Goal: Information Seeking & Learning: Learn about a topic

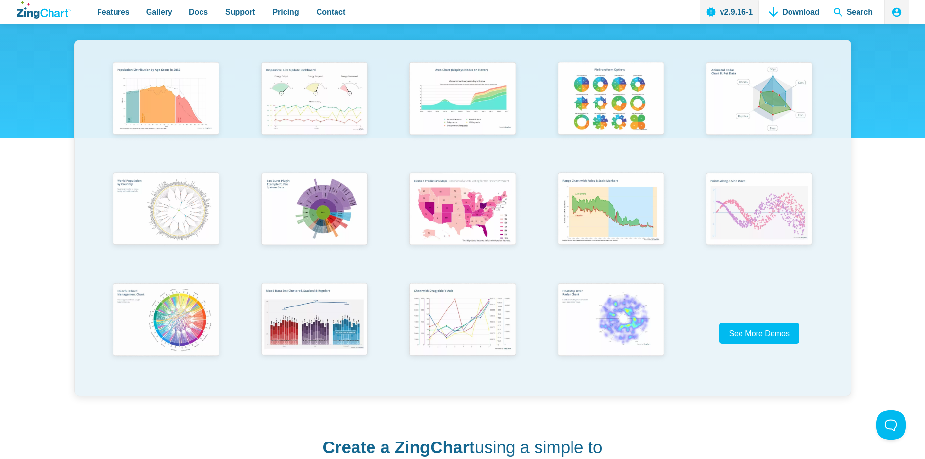
scroll to position [194, 0]
click at [762, 336] on span "See More Demos" at bounding box center [755, 334] width 61 height 8
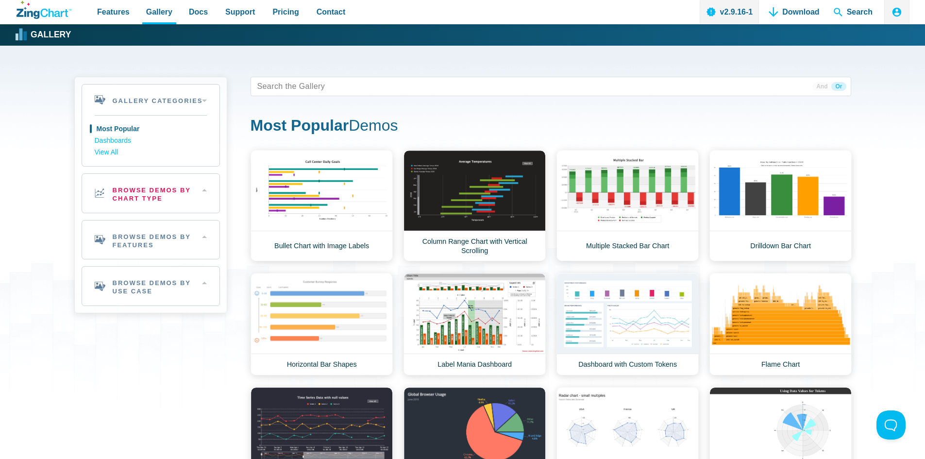
click at [137, 195] on h2 "Browse Demos By Chart Type" at bounding box center [150, 193] width 137 height 39
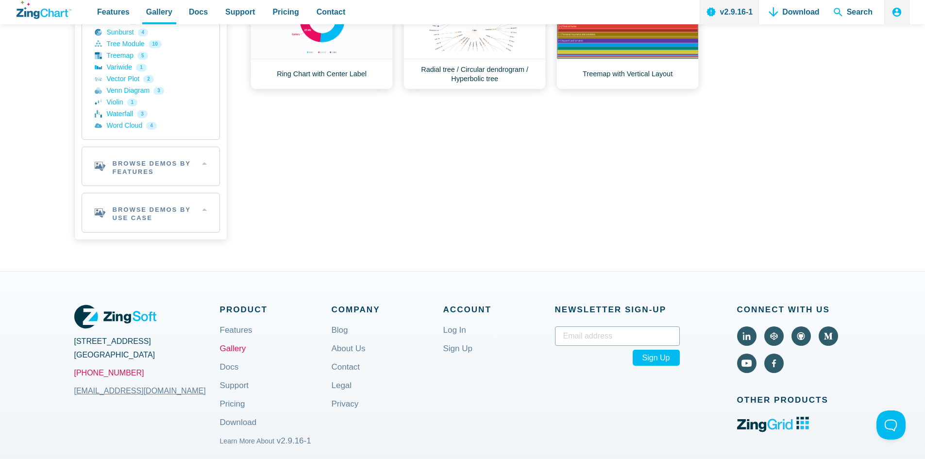
scroll to position [534, 0]
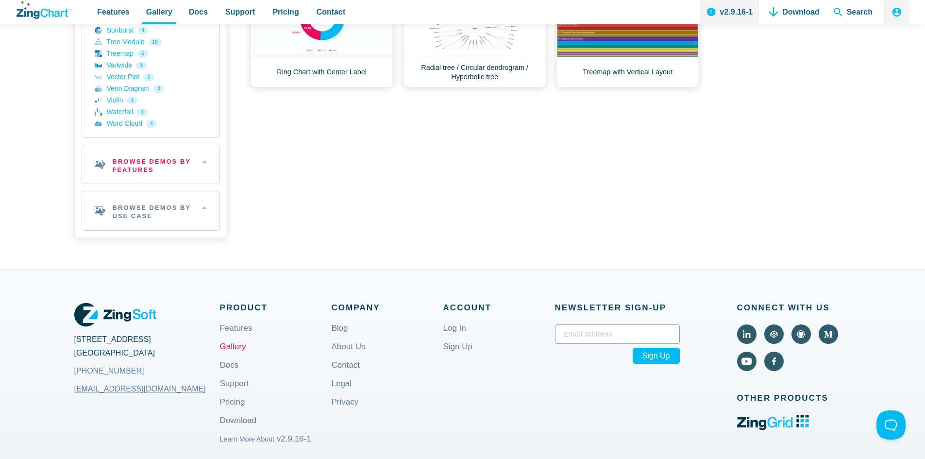
click at [167, 170] on h2 "Browse Demos By Features" at bounding box center [150, 164] width 137 height 39
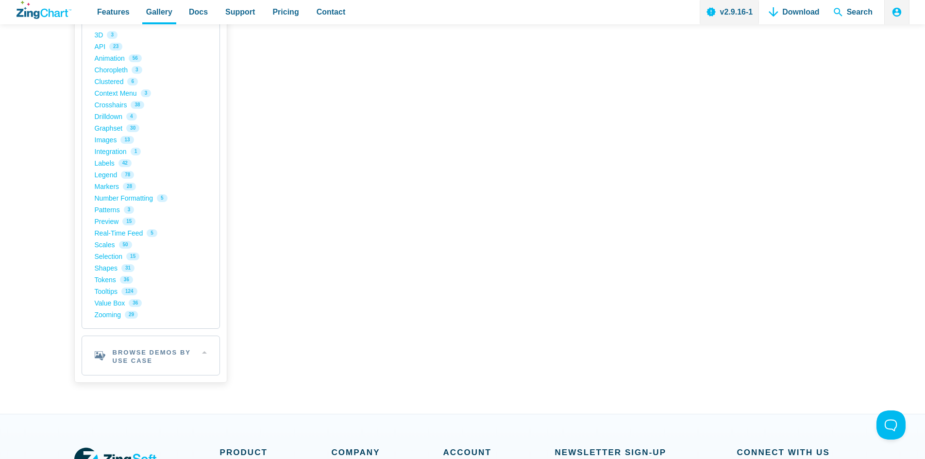
scroll to position [680, 0]
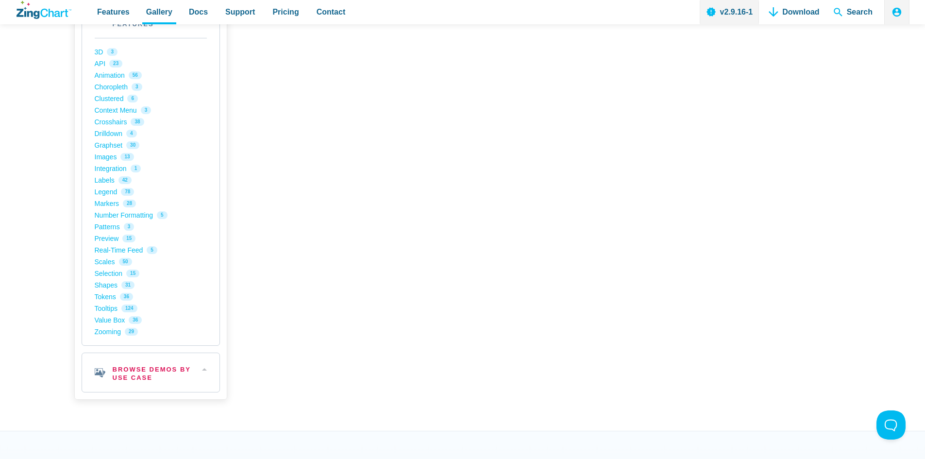
click at [148, 371] on h2 "Browse Demos By Use Case" at bounding box center [150, 372] width 137 height 39
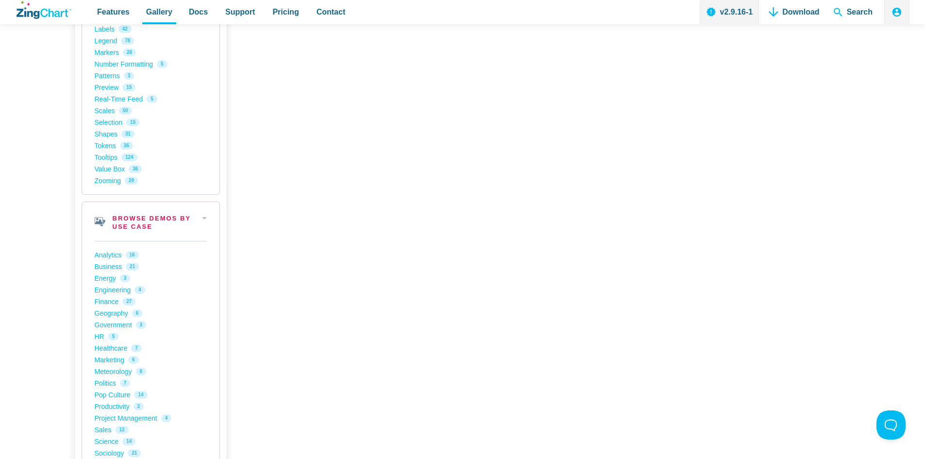
scroll to position [826, 0]
click at [165, 221] on h2 "Browse Demos By Use Case" at bounding box center [150, 226] width 137 height 39
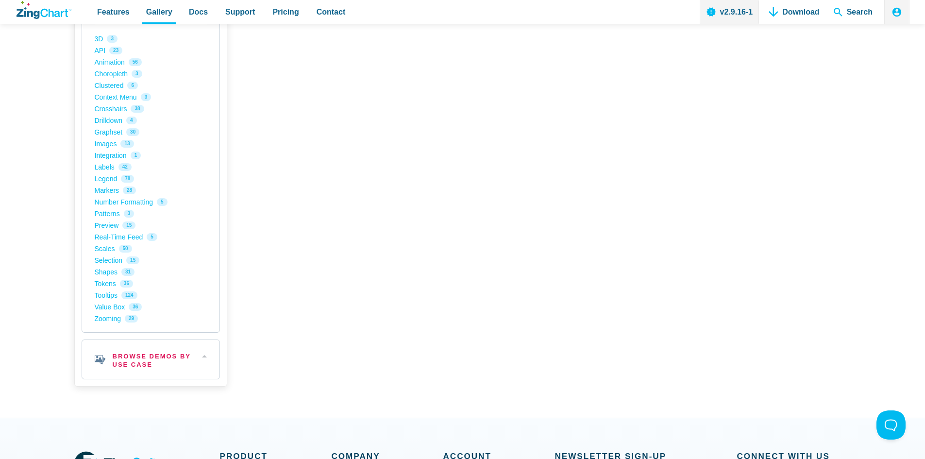
scroll to position [631, 0]
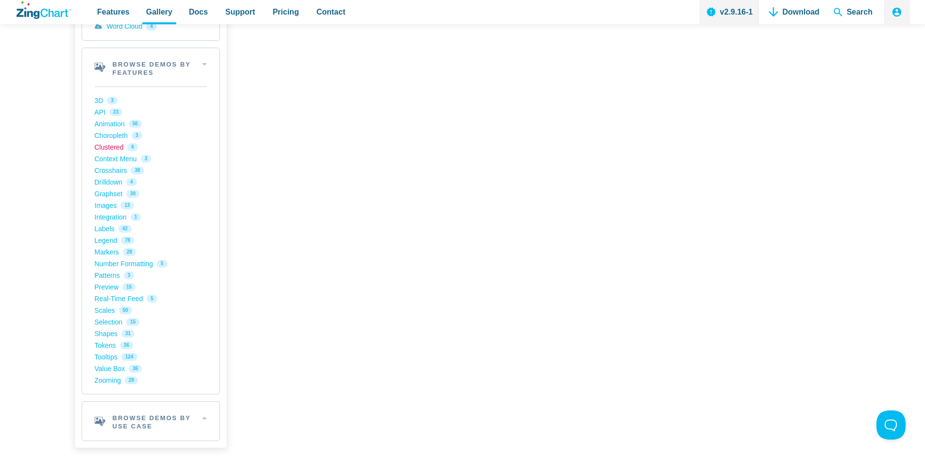
click at [111, 148] on link "Clustered 6" at bounding box center [151, 147] width 112 height 12
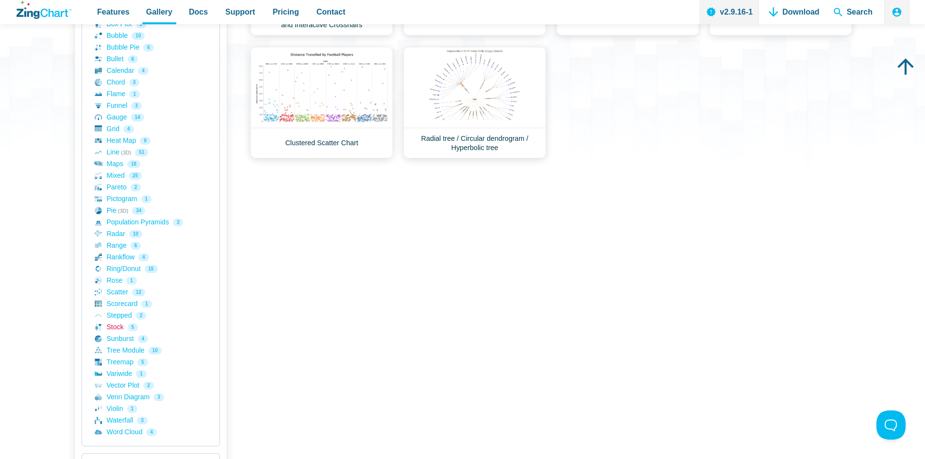
scroll to position [243, 0]
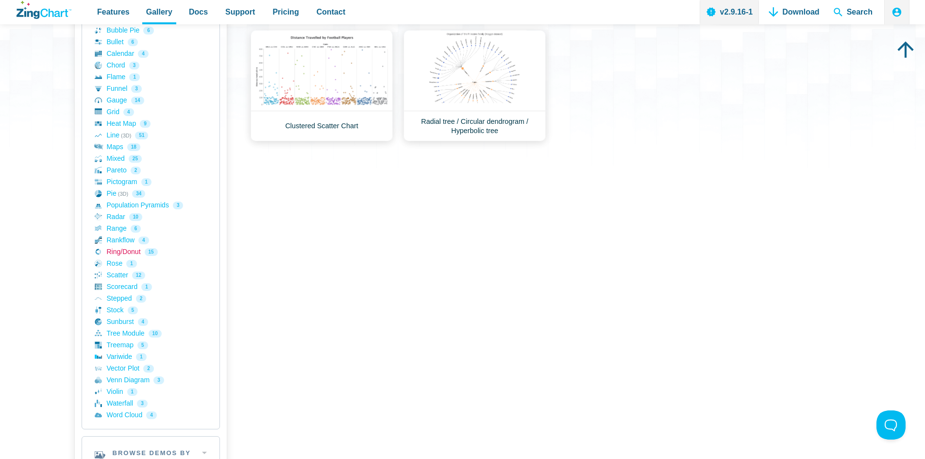
click at [119, 251] on link "Ring/Donut 15" at bounding box center [151, 252] width 112 height 12
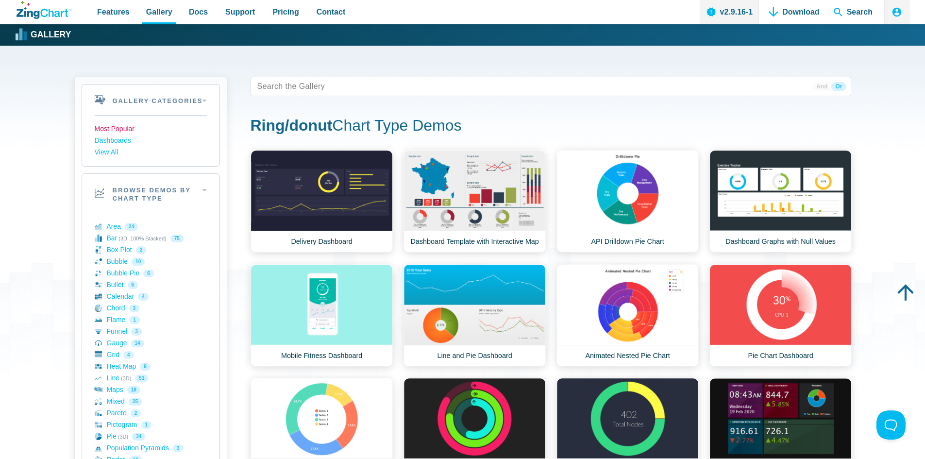
click at [115, 133] on link "Most Popular" at bounding box center [151, 129] width 112 height 12
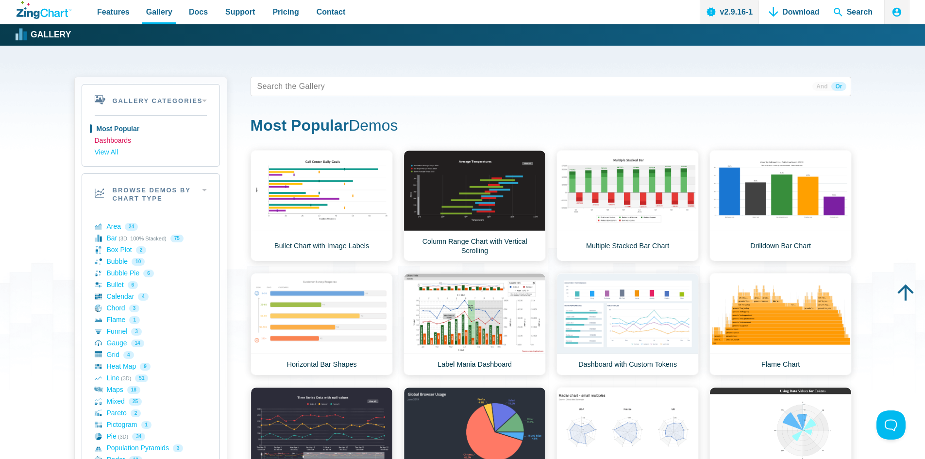
click at [114, 138] on link "Dashboards" at bounding box center [151, 141] width 112 height 12
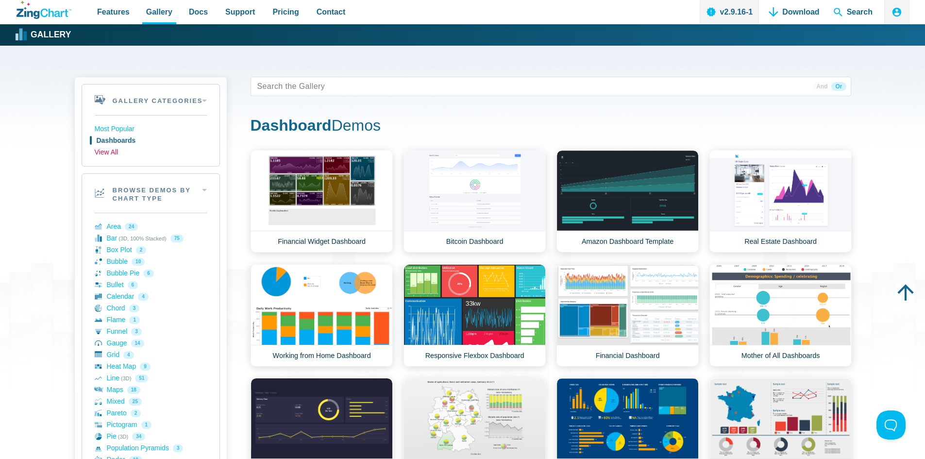
click at [114, 152] on link "View All" at bounding box center [151, 153] width 112 height 12
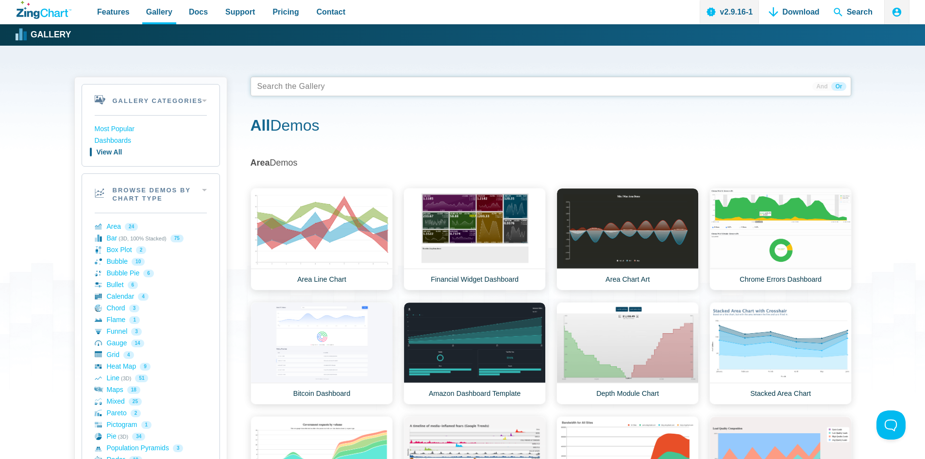
click at [391, 85] on tags "App Content" at bounding box center [551, 86] width 601 height 19
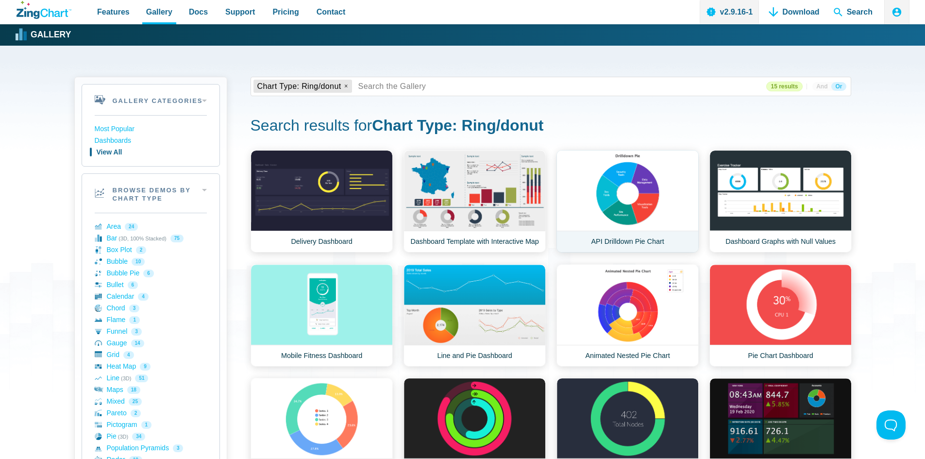
click at [605, 207] on link "API Drilldown Pie Chart" at bounding box center [628, 201] width 142 height 102
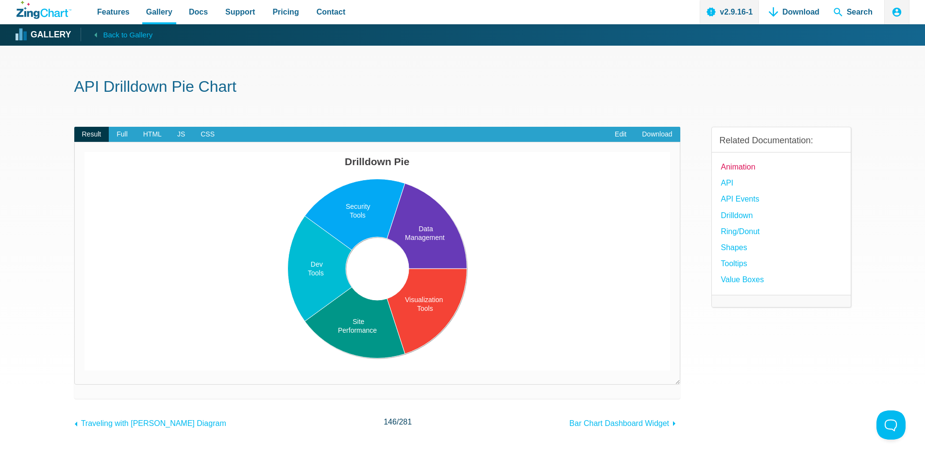
click at [739, 165] on link "Animation" at bounding box center [738, 166] width 34 height 13
click at [731, 199] on link "API Events" at bounding box center [740, 198] width 38 height 13
click at [744, 243] on link "Shapes" at bounding box center [734, 247] width 26 height 13
click at [745, 237] on link "Ring/Donut" at bounding box center [740, 231] width 39 height 13
click at [733, 231] on link "Ring/Donut" at bounding box center [740, 231] width 39 height 13
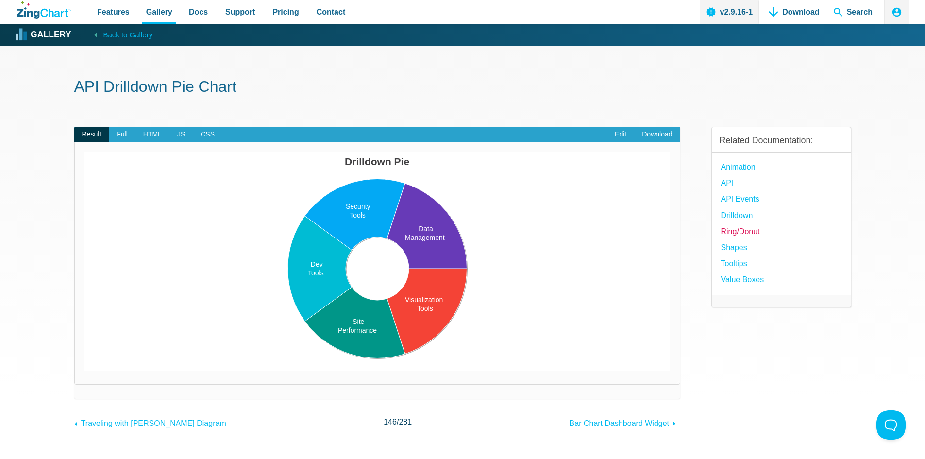
click at [732, 235] on link "Ring/Donut" at bounding box center [740, 231] width 39 height 13
